Goal: Task Accomplishment & Management: Manage account settings

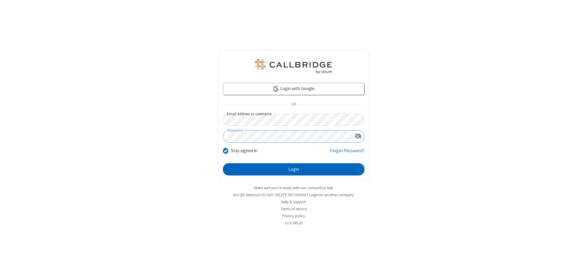
click at [294, 169] on button "Login" at bounding box center [294, 169] width 142 height 12
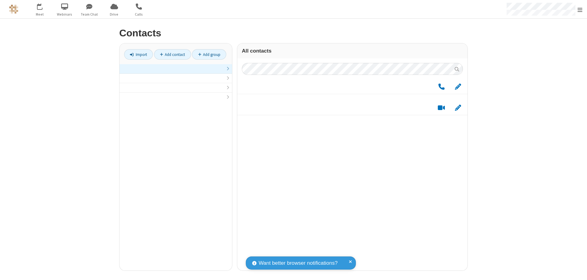
click at [176, 72] on link at bounding box center [176, 68] width 113 height 9
click at [458, 90] on span "Edit" at bounding box center [458, 90] width 6 height 8
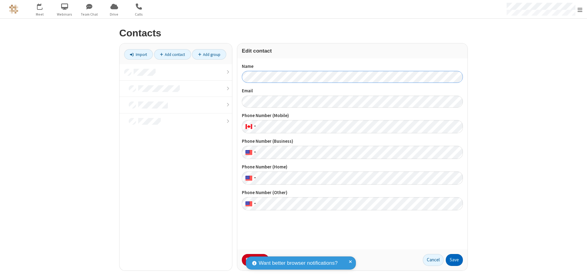
click at [455, 260] on button "Save" at bounding box center [454, 260] width 17 height 12
